Goal: Transaction & Acquisition: Book appointment/travel/reservation

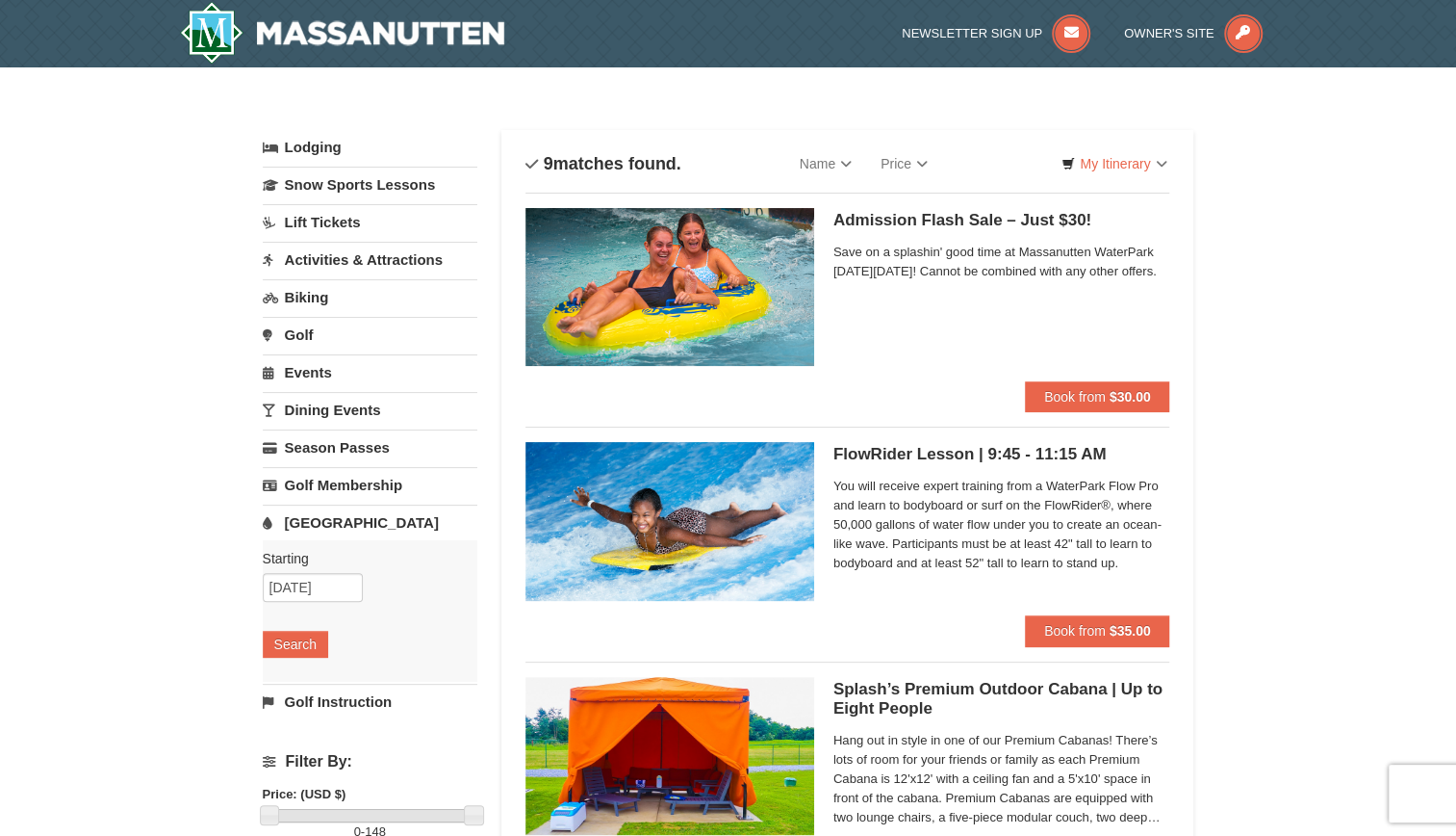
scroll to position [2, 0]
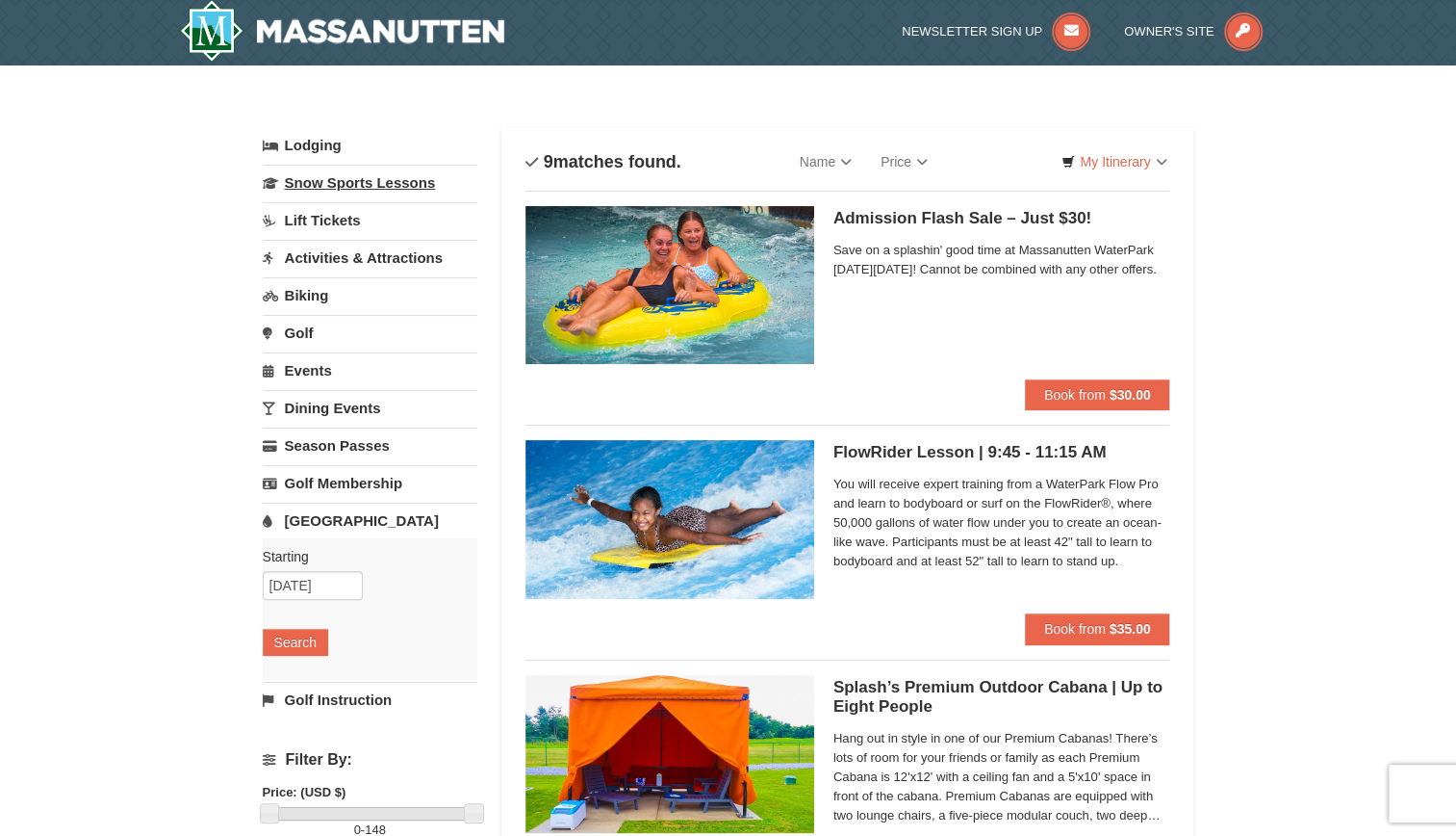
click at [356, 181] on link "Snow Sports Lessons" at bounding box center [370, 182] width 214 height 35
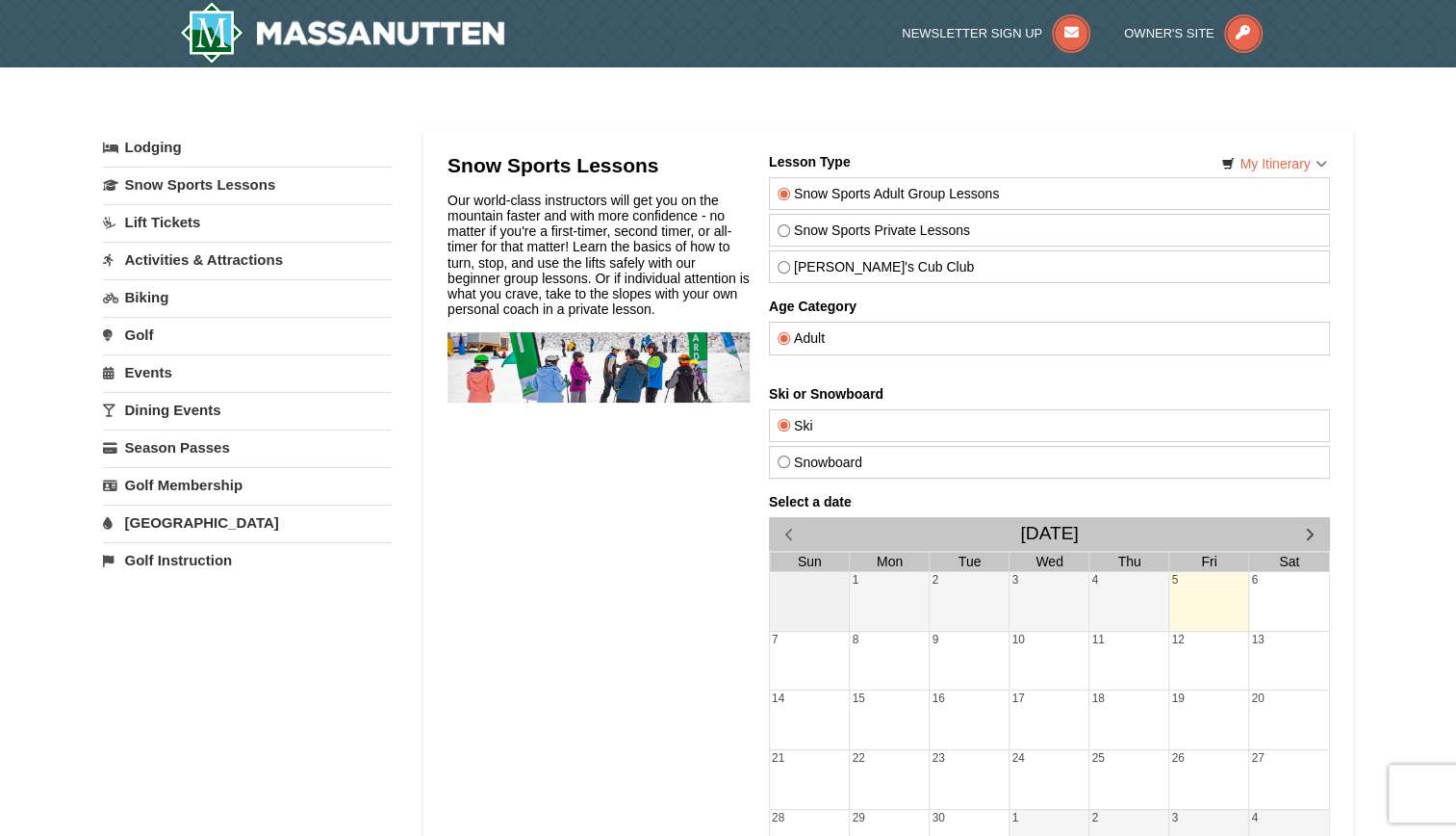
click at [256, 258] on link "Activities & Attractions" at bounding box center [247, 259] width 289 height 35
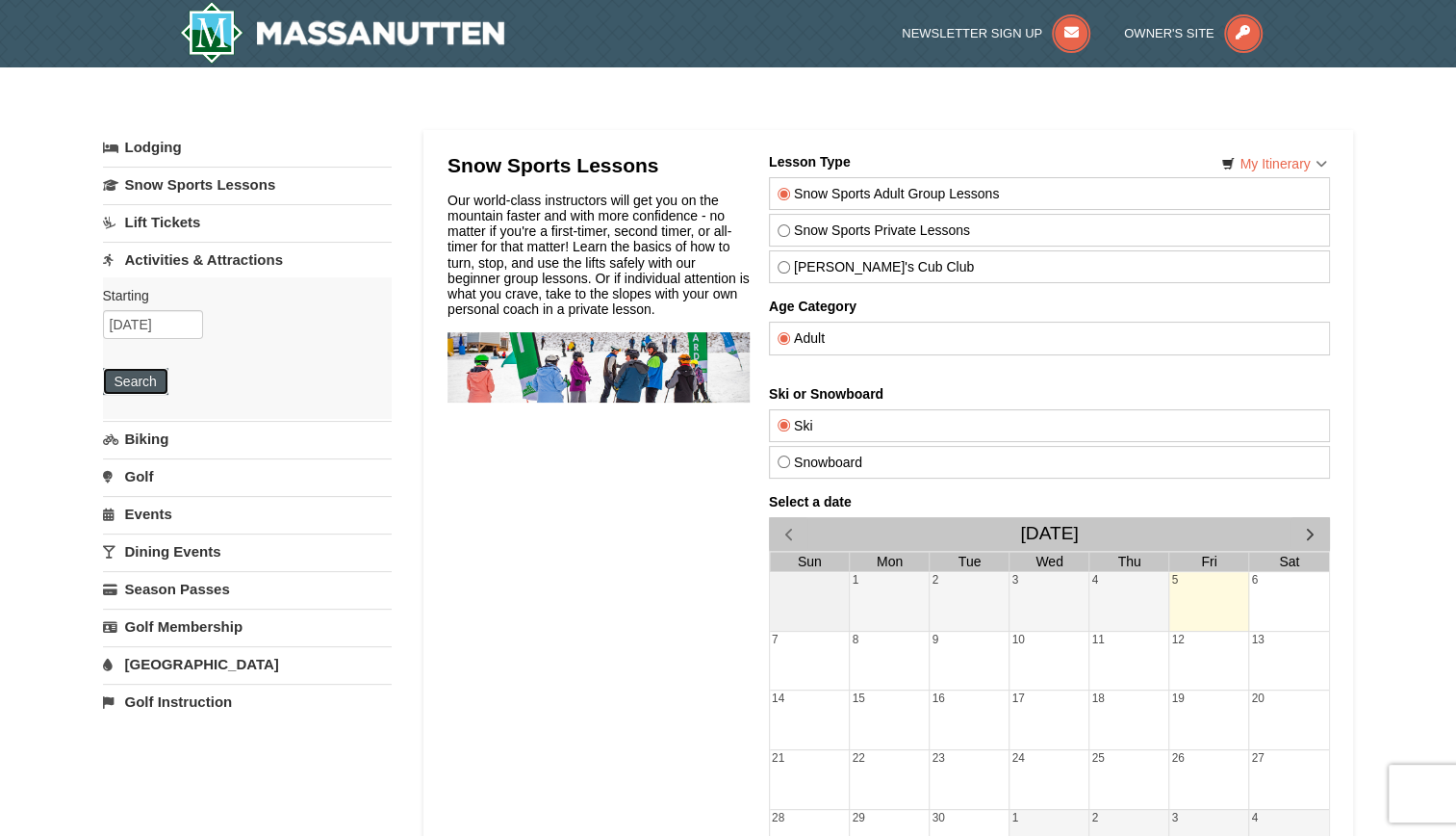
click at [150, 380] on button "Search" at bounding box center [135, 382] width 66 height 27
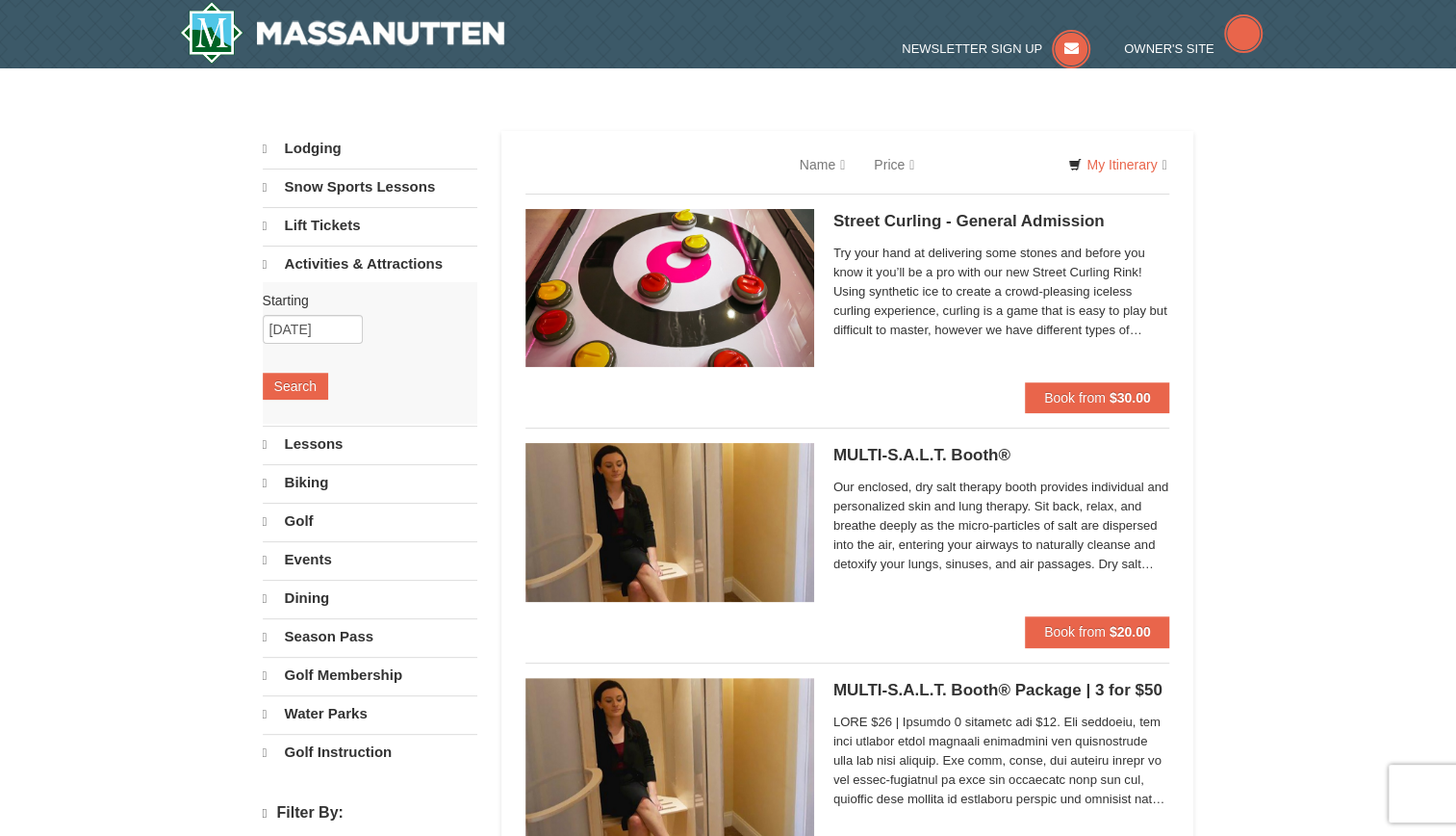
select select "9"
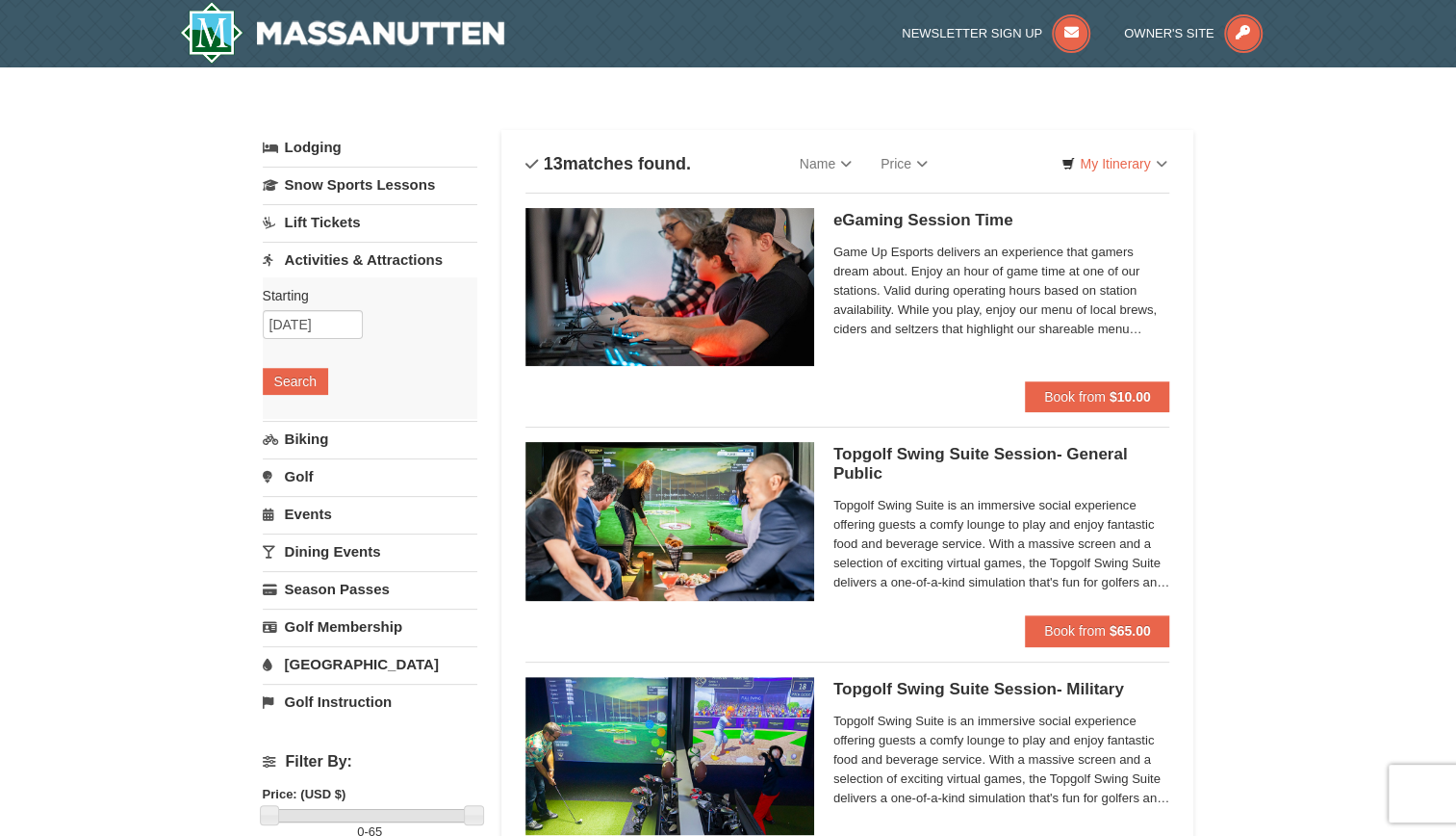
click at [330, 654] on link "[GEOGRAPHIC_DATA]" at bounding box center [370, 664] width 214 height 35
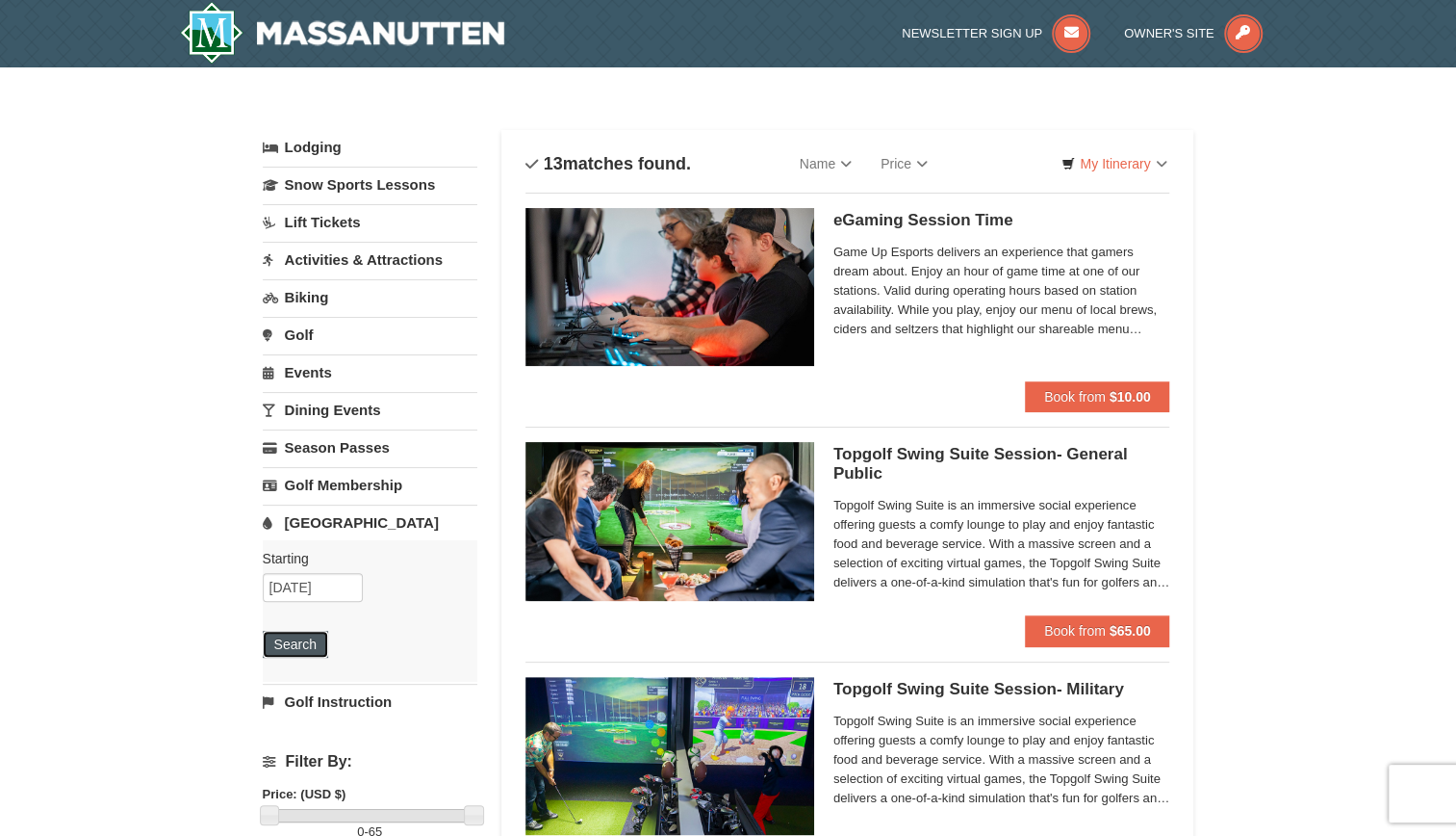
click at [303, 633] on button "Search" at bounding box center [296, 644] width 66 height 27
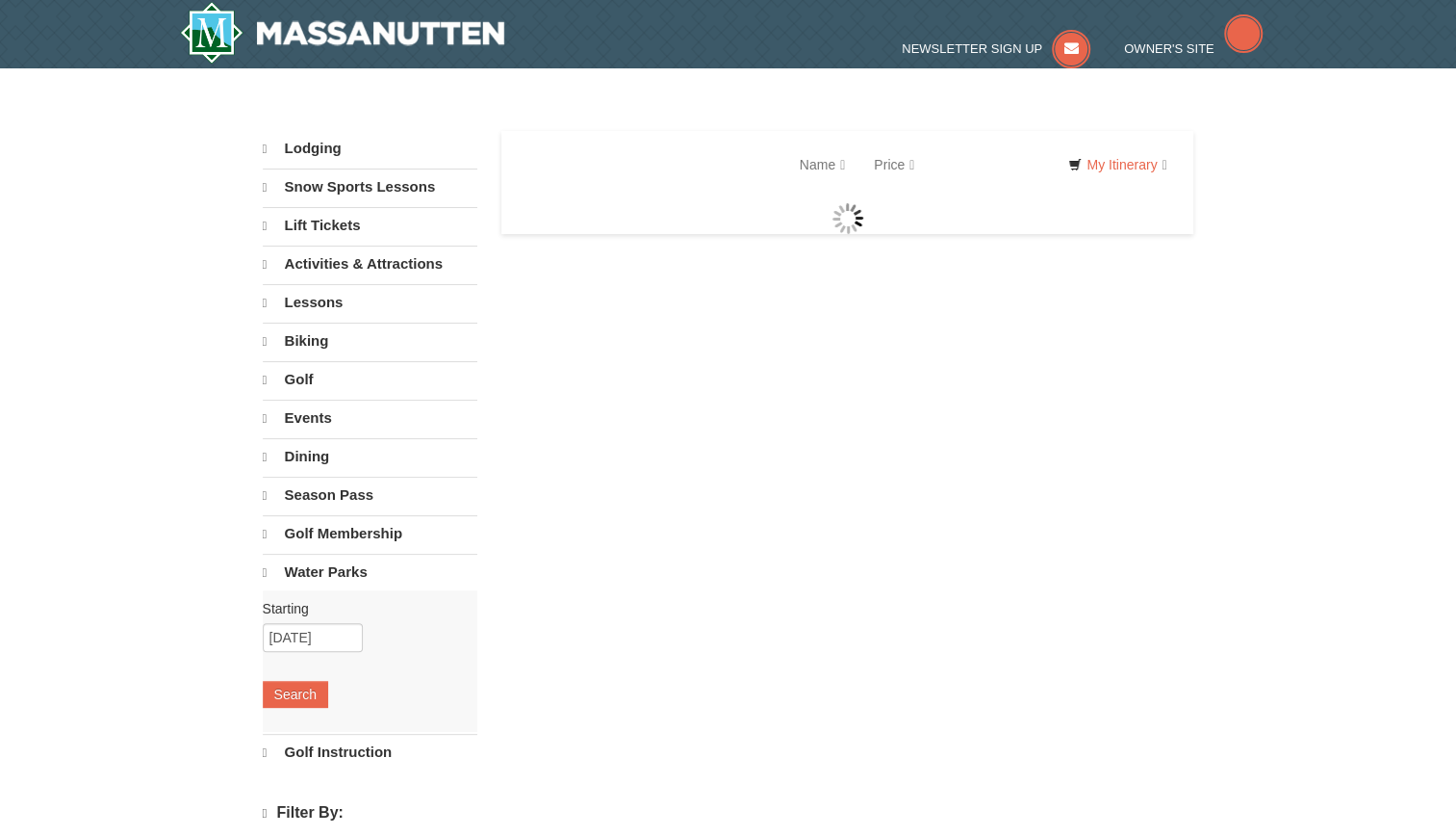
select select "9"
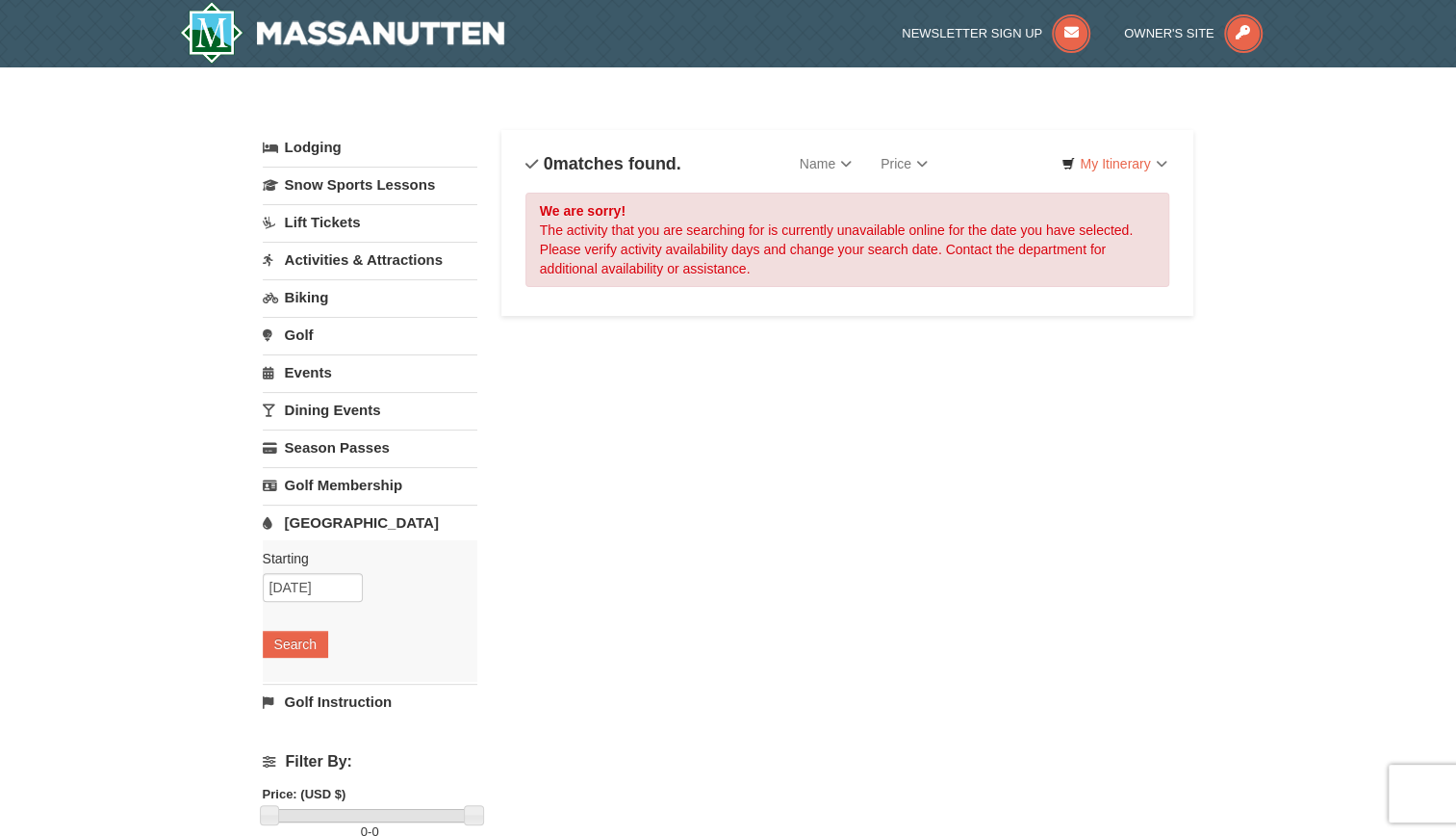
click at [310, 140] on link "Lodging" at bounding box center [370, 147] width 214 height 34
